Goal: Information Seeking & Learning: Find specific page/section

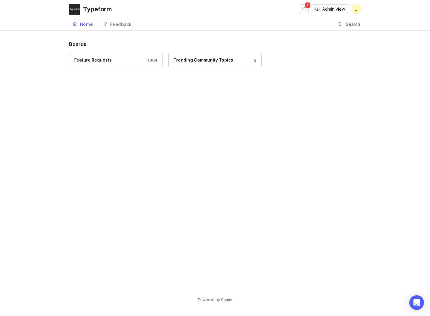
click at [343, 23] on div "Search" at bounding box center [349, 25] width 23 height 12
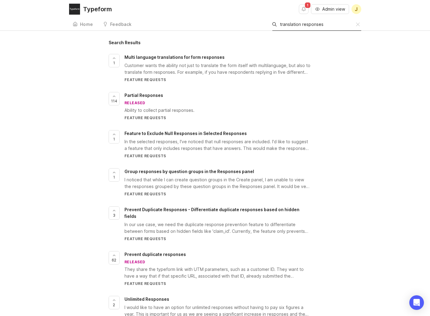
click at [320, 26] on input "translation responses" at bounding box center [318, 24] width 76 height 7
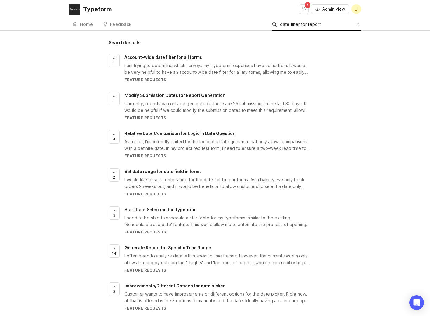
type input "f"
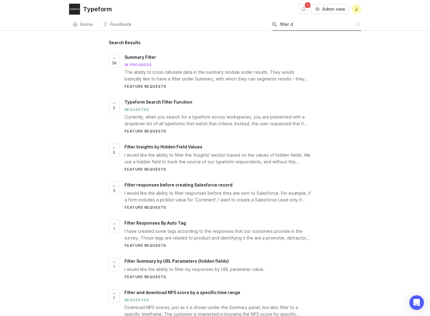
type input "d"
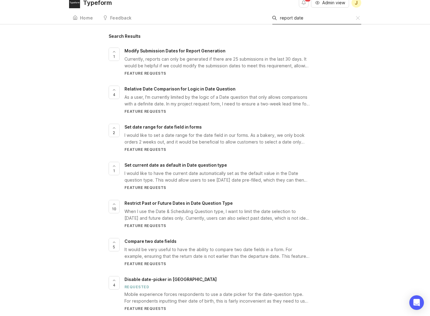
scroll to position [7, 0]
type input "report date"
click at [195, 48] on span "Modify Submission Dates for Report Generation" at bounding box center [175, 50] width 101 height 5
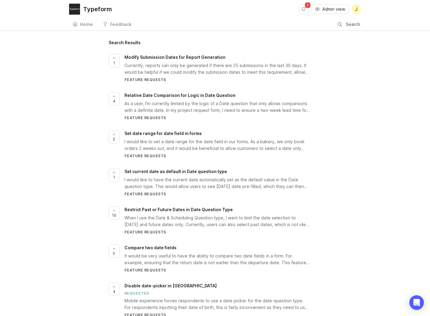
click at [342, 27] on div "Search" at bounding box center [349, 25] width 23 height 12
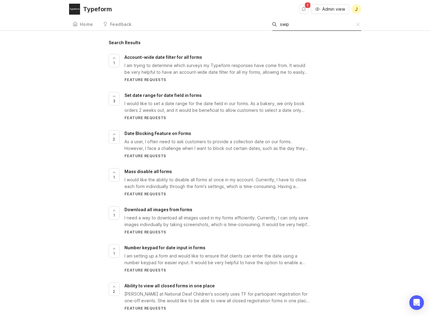
type input "swipe"
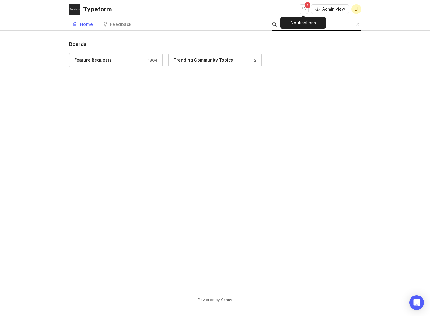
click at [301, 10] on button "Notifications" at bounding box center [304, 9] width 10 height 10
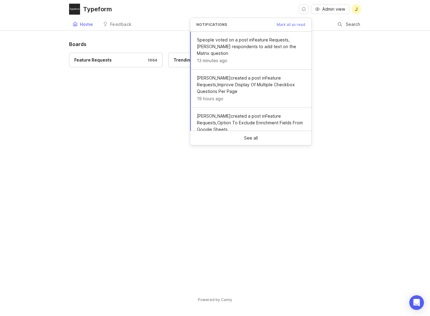
click at [251, 7] on div "Typeform Admin view J" at bounding box center [215, 9] width 292 height 18
